Goal: Information Seeking & Learning: Learn about a topic

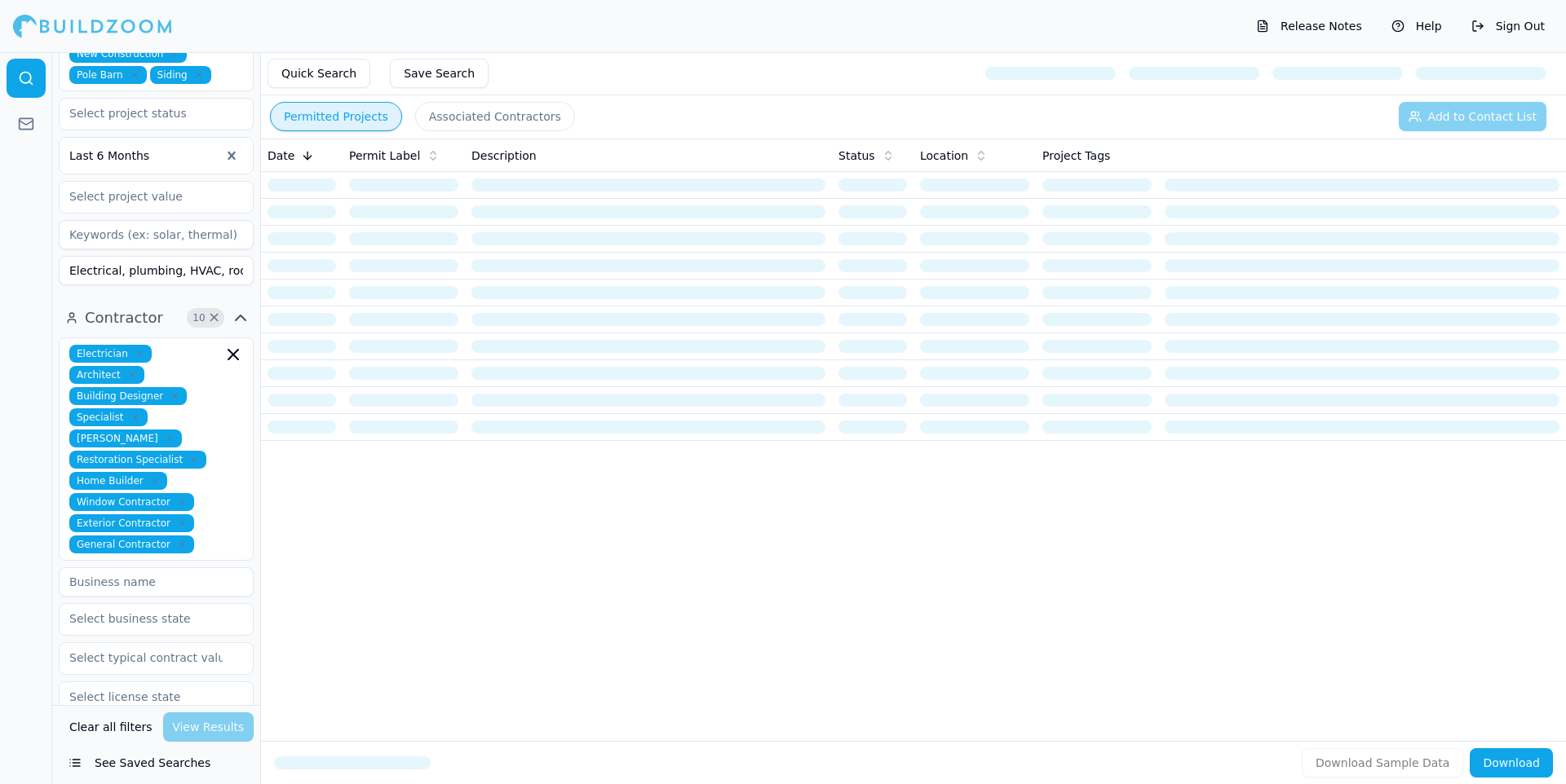
scroll to position [1124, 0]
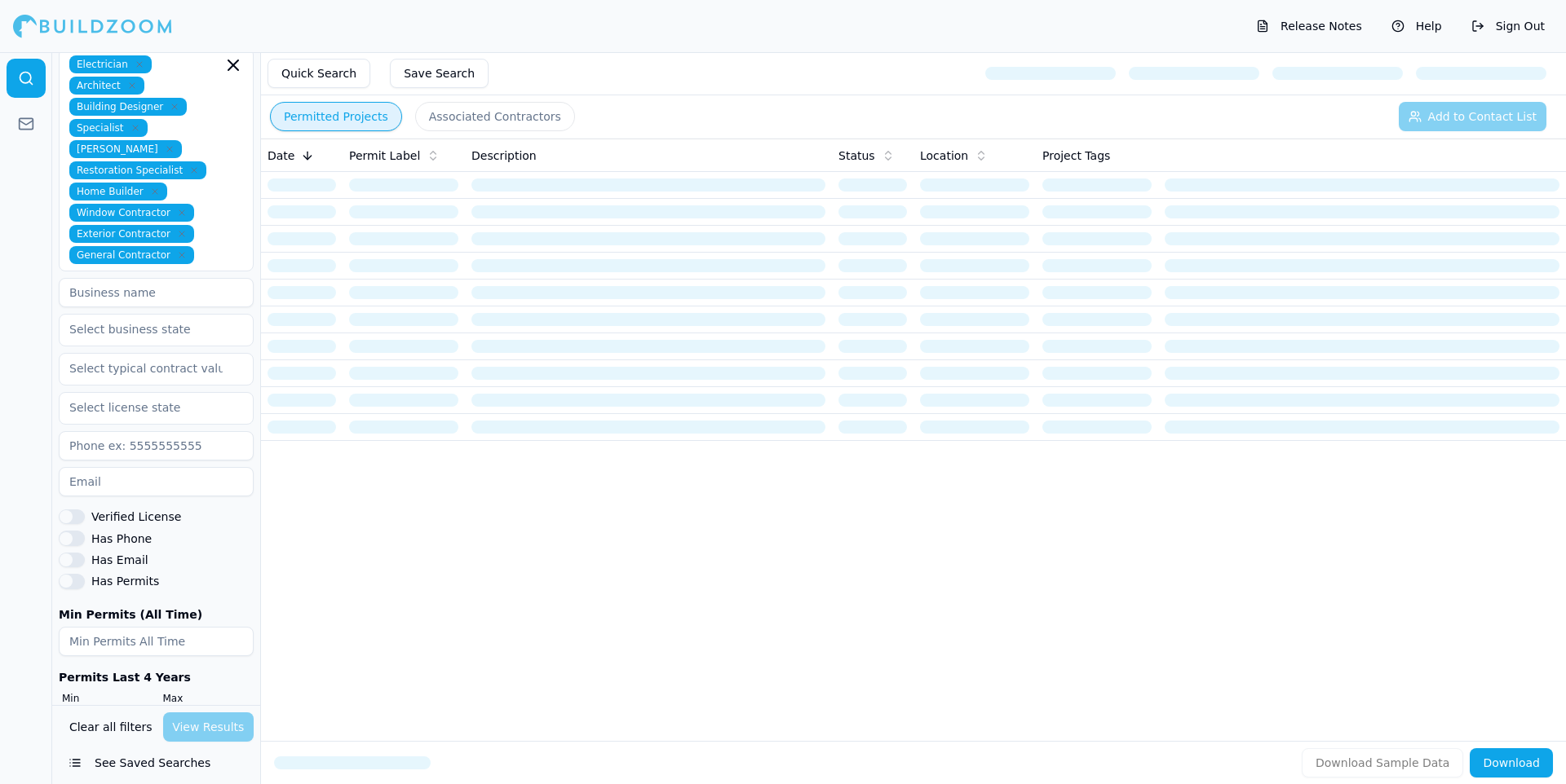
click at [139, 768] on button "See Saved Searches" at bounding box center [156, 763] width 195 height 30
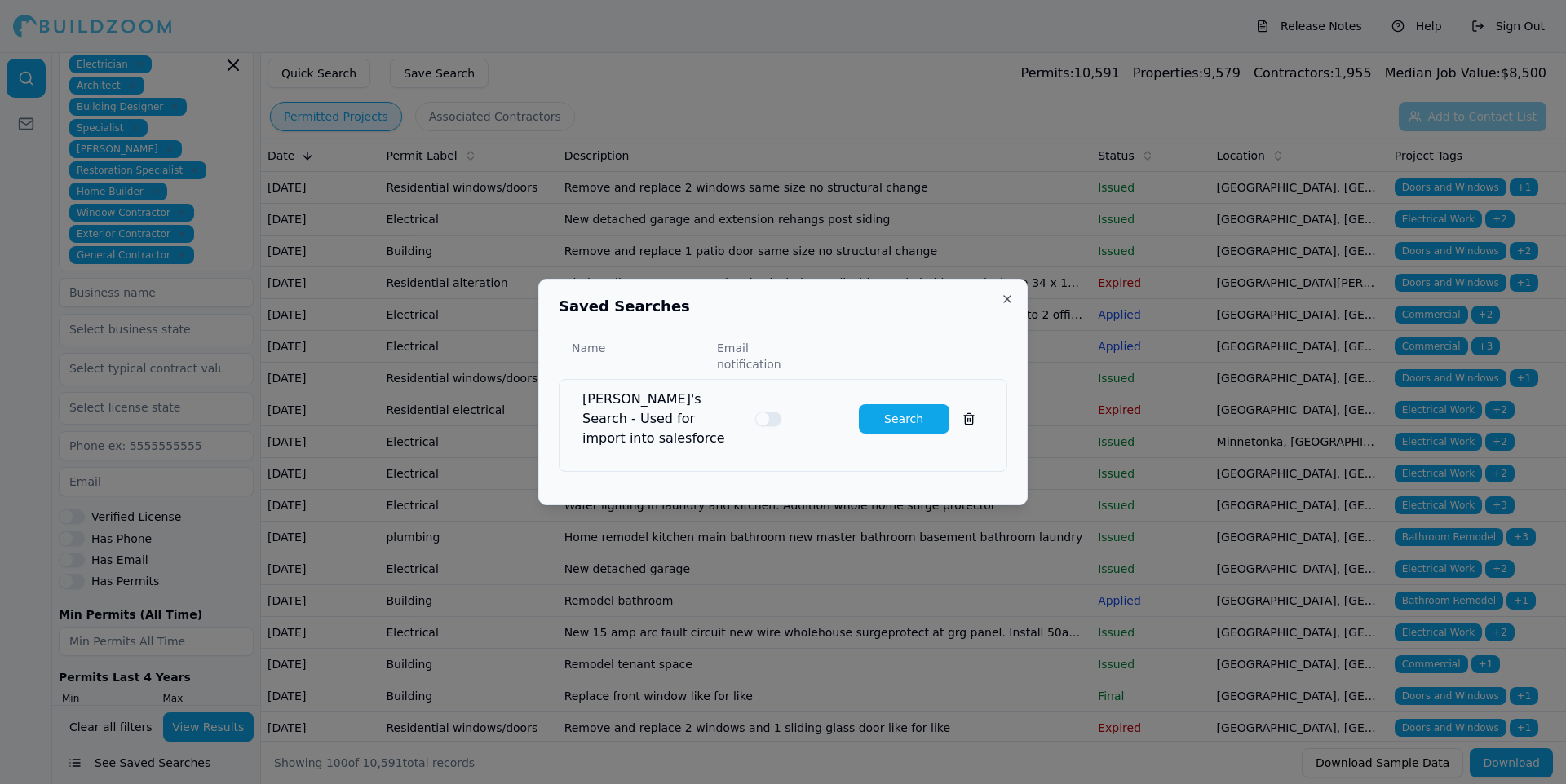
click at [899, 405] on button "Search" at bounding box center [904, 420] width 91 height 30
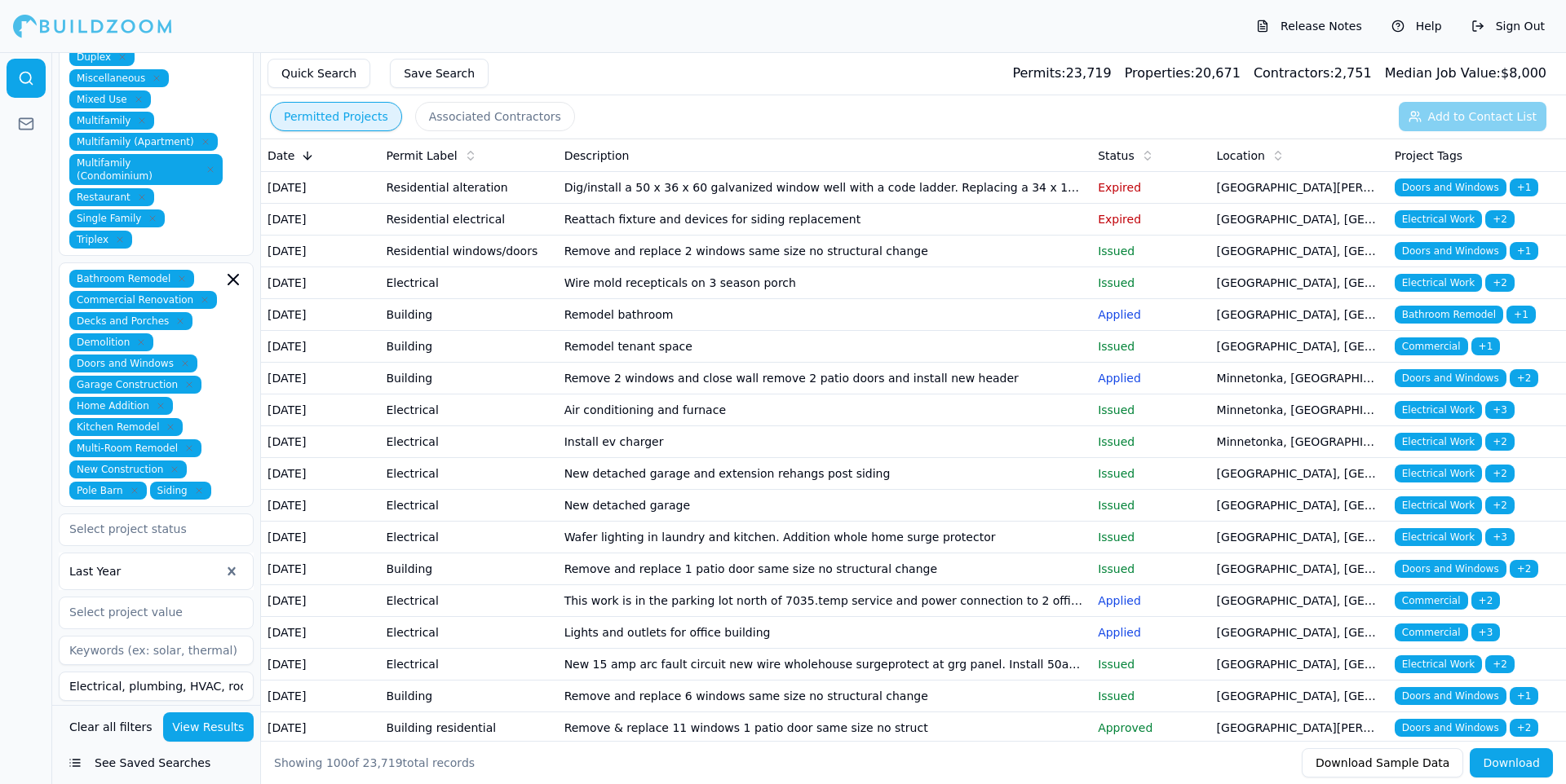
scroll to position [410, 0]
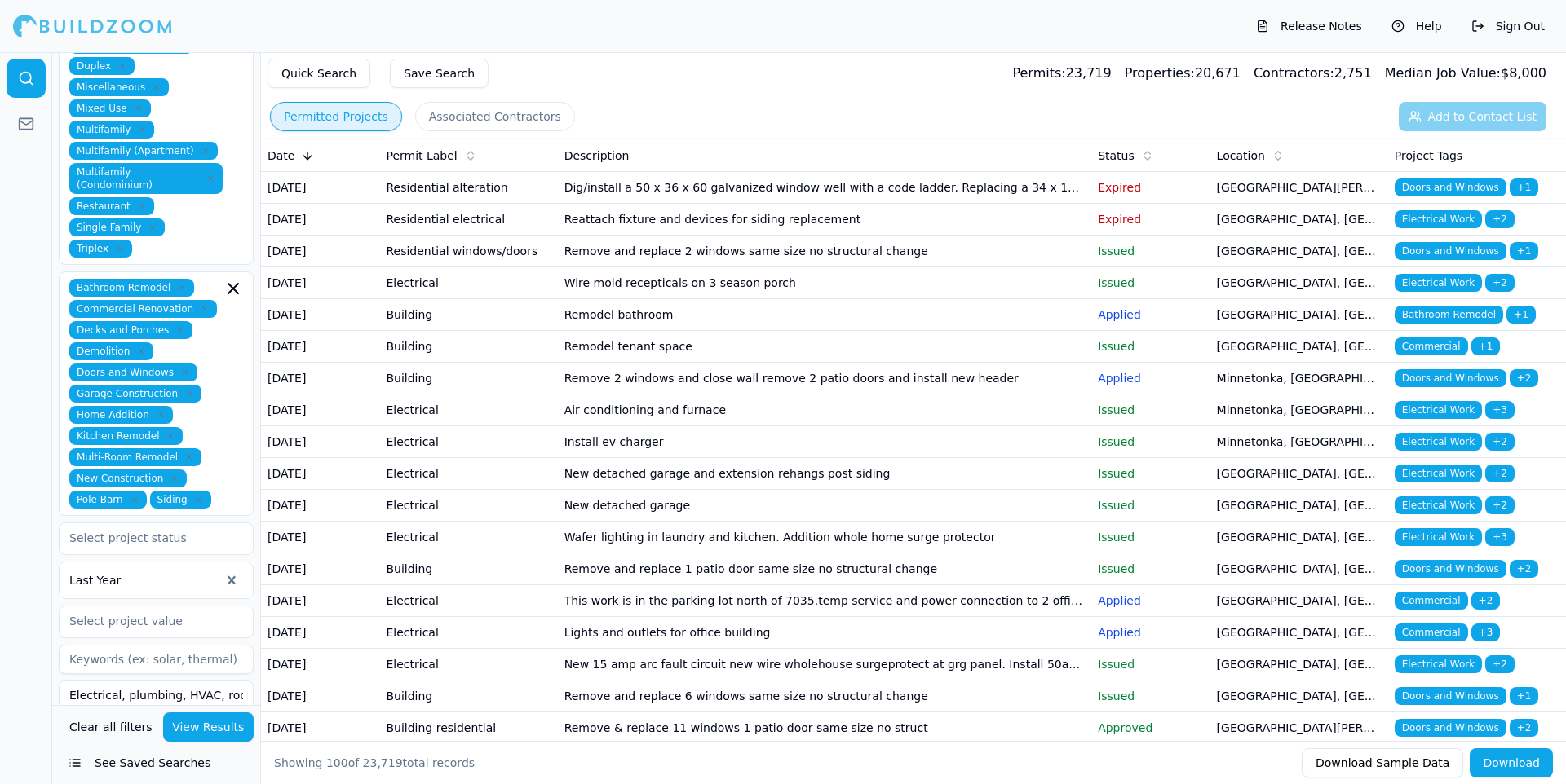
click at [159, 572] on div at bounding box center [144, 580] width 151 height 16
click at [143, 610] on div "Last 7 Days" at bounding box center [156, 623] width 193 height 26
click at [221, 732] on button "View Results" at bounding box center [209, 727] width 92 height 30
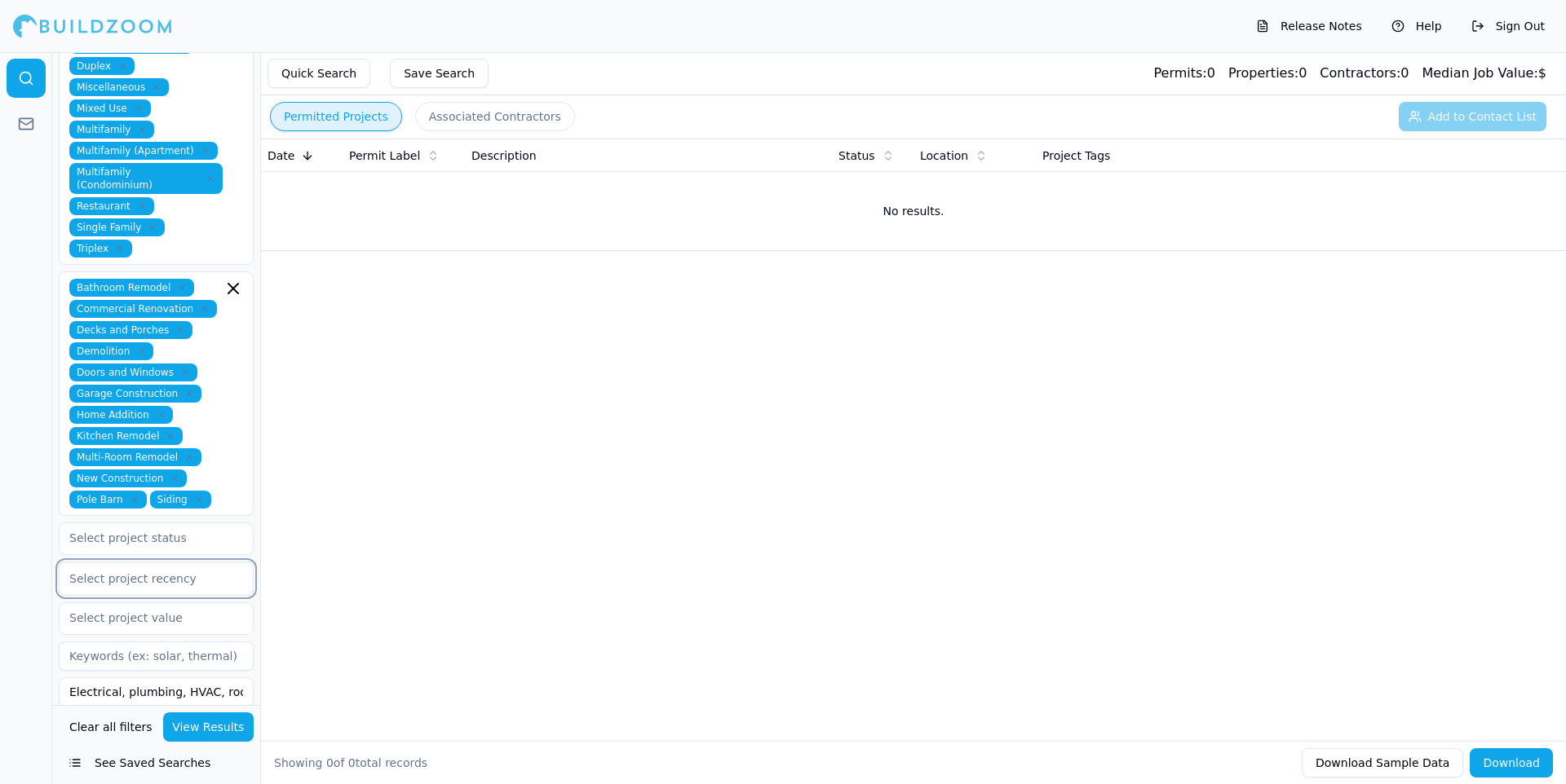
click at [178, 570] on div at bounding box center [156, 579] width 174 height 16
click at [146, 632] on div "Last 30 Days" at bounding box center [156, 646] width 193 height 26
click at [229, 734] on button "View Results" at bounding box center [209, 727] width 92 height 30
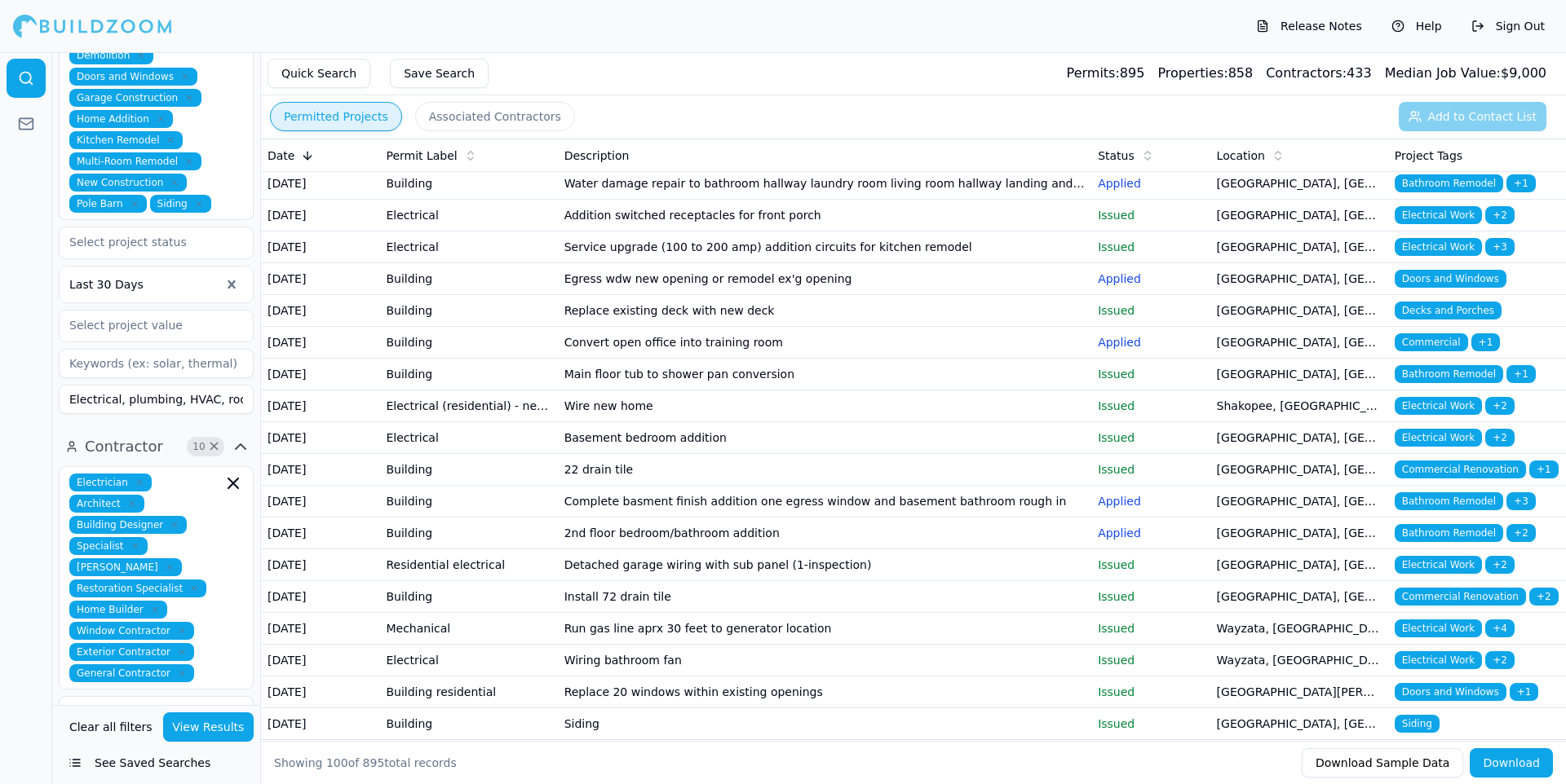
scroll to position [976, 0]
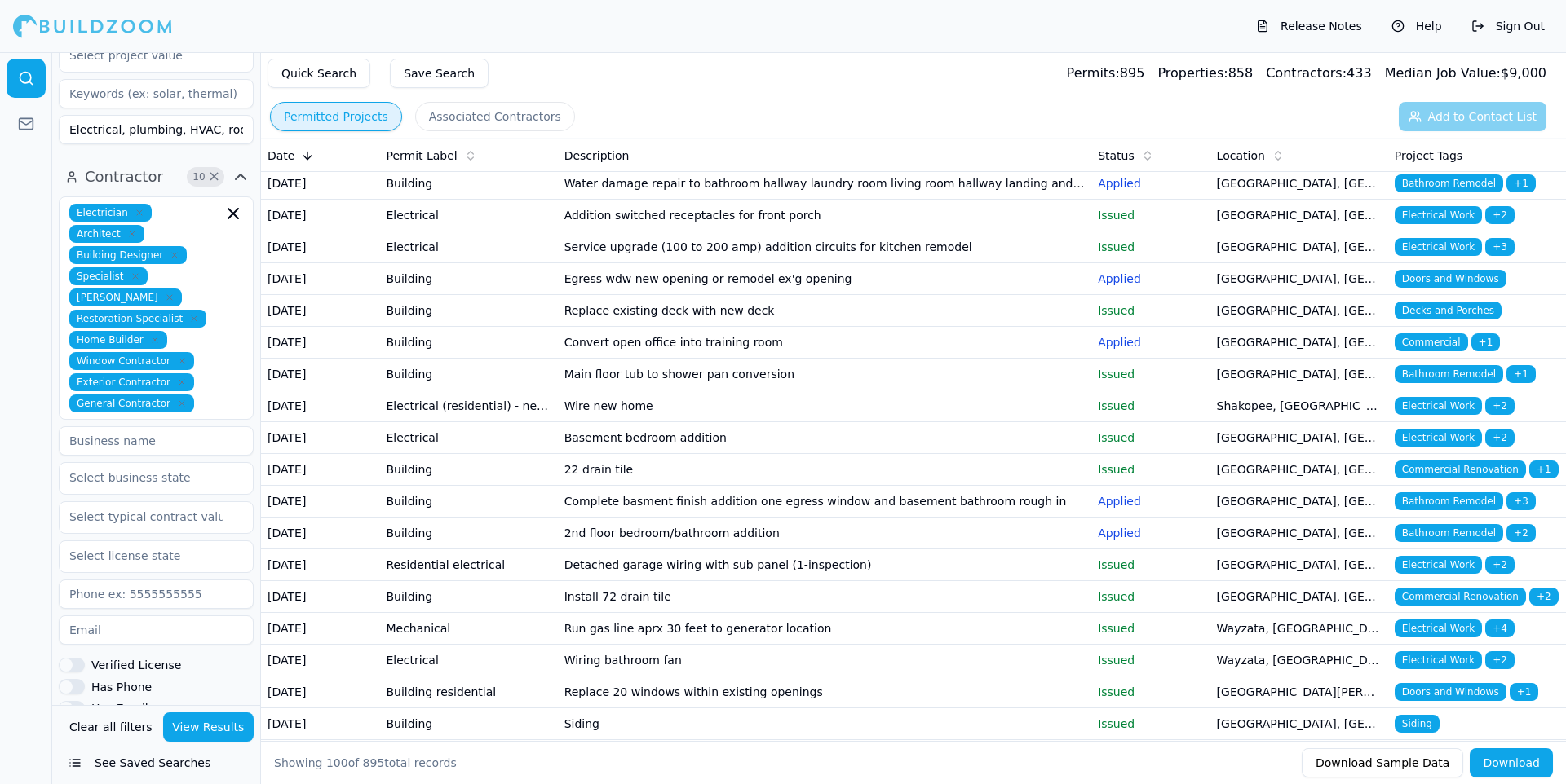
click at [160, 758] on button "See Saved Searches" at bounding box center [156, 763] width 195 height 30
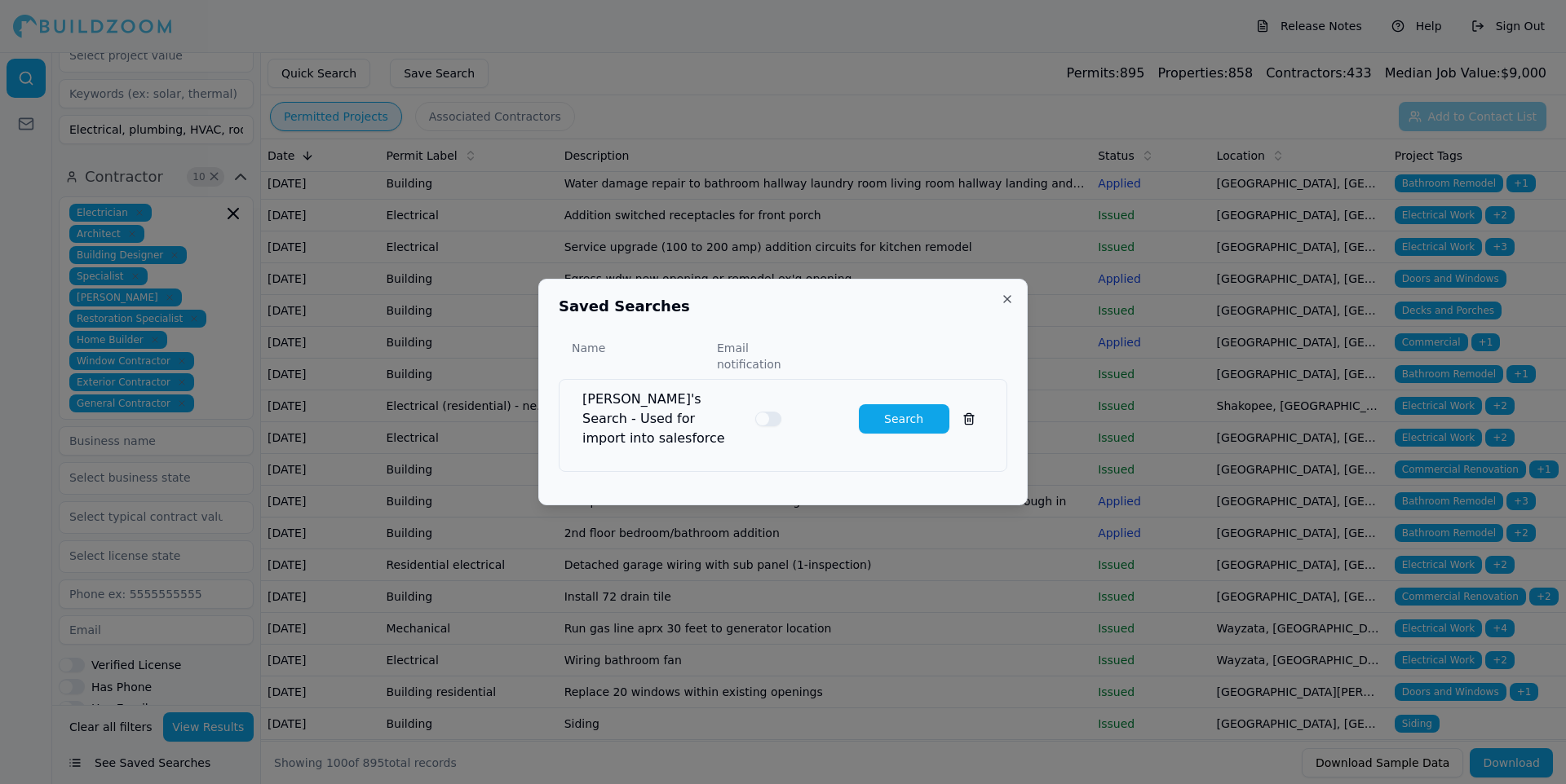
click at [1005, 306] on button "Close" at bounding box center [1007, 299] width 13 height 13
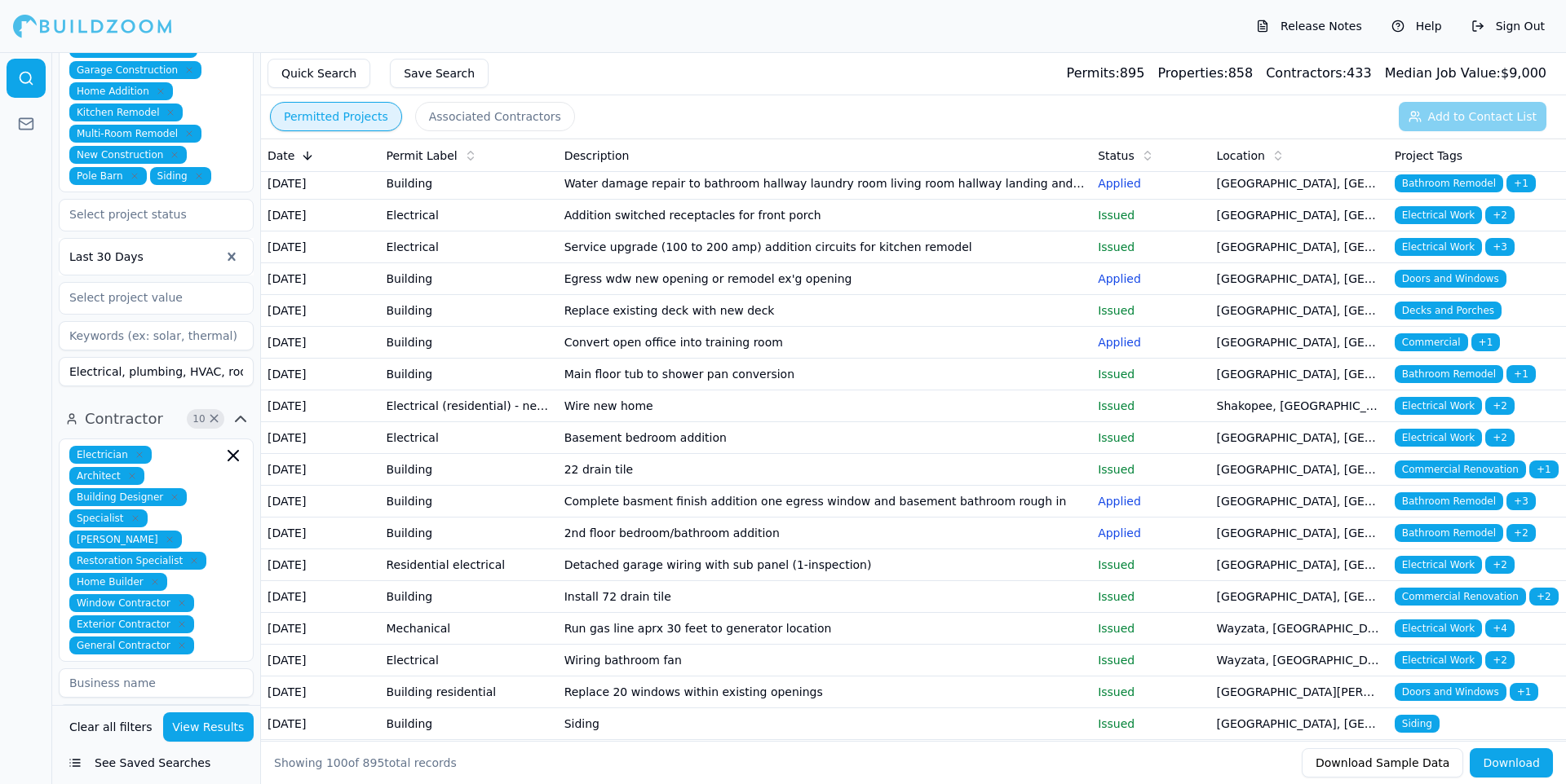
scroll to position [703, 0]
